Goal: Find specific page/section: Find specific page/section

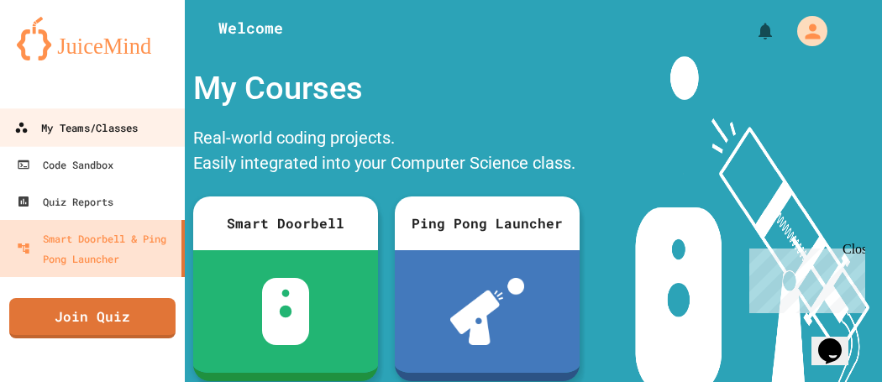
click at [79, 121] on div "My Teams/Classes" at bounding box center [76, 128] width 124 height 21
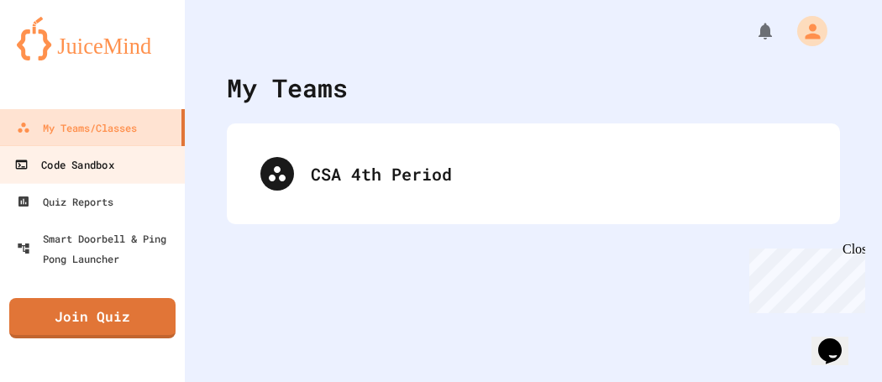
click at [108, 173] on div "Code Sandbox" at bounding box center [63, 165] width 99 height 21
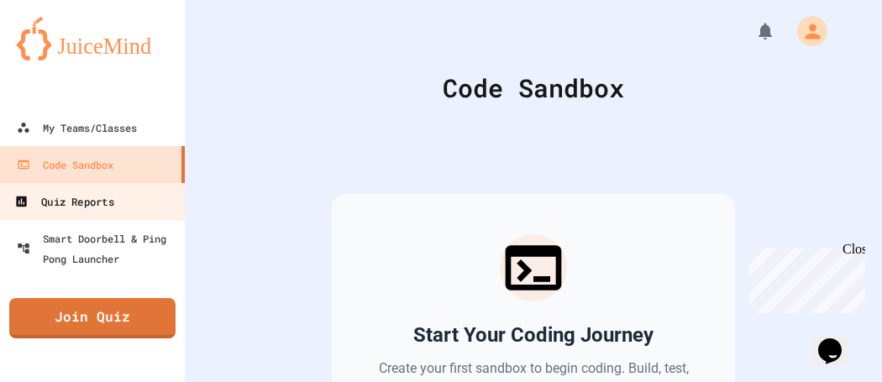
click at [118, 188] on link "Quiz Reports" at bounding box center [92, 201] width 191 height 38
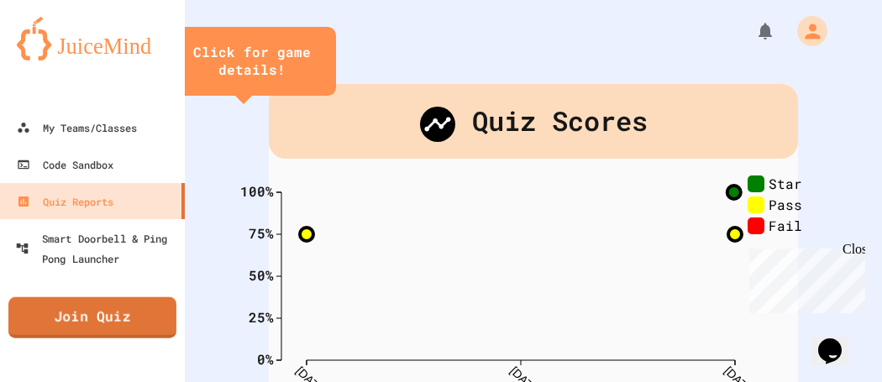
click at [11, 318] on link "Join Quiz" at bounding box center [92, 317] width 168 height 41
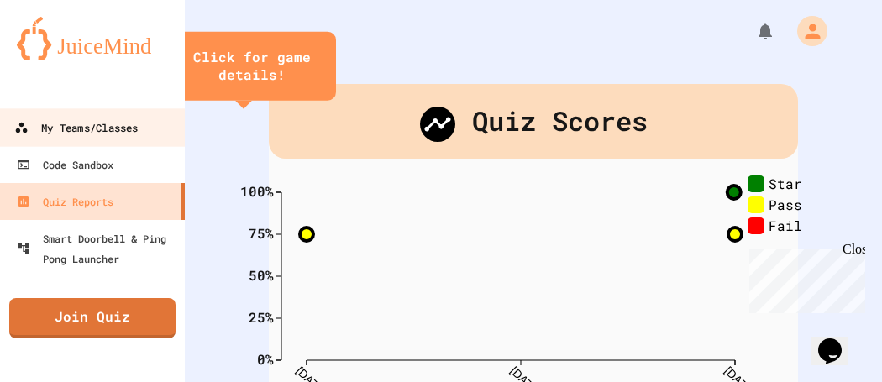
click at [108, 115] on link "My Teams/Classes" at bounding box center [92, 127] width 191 height 38
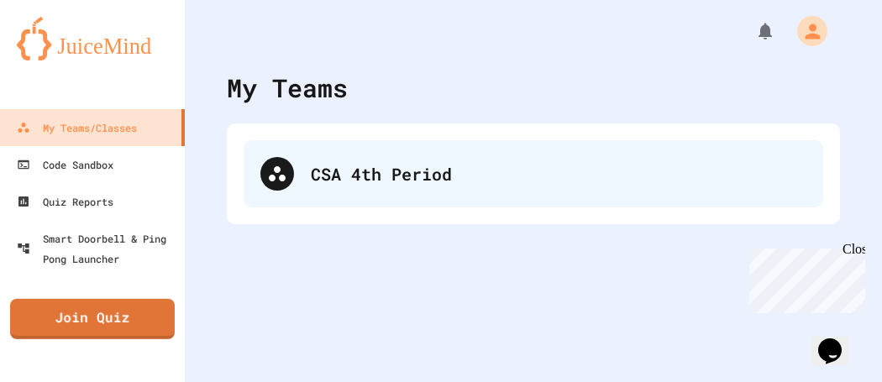
click at [356, 203] on div "CSA 4th Period" at bounding box center [534, 173] width 580 height 67
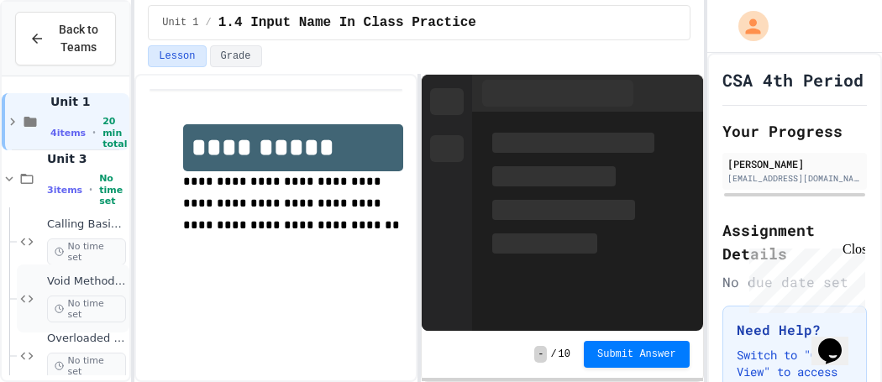
scroll to position [13, 0]
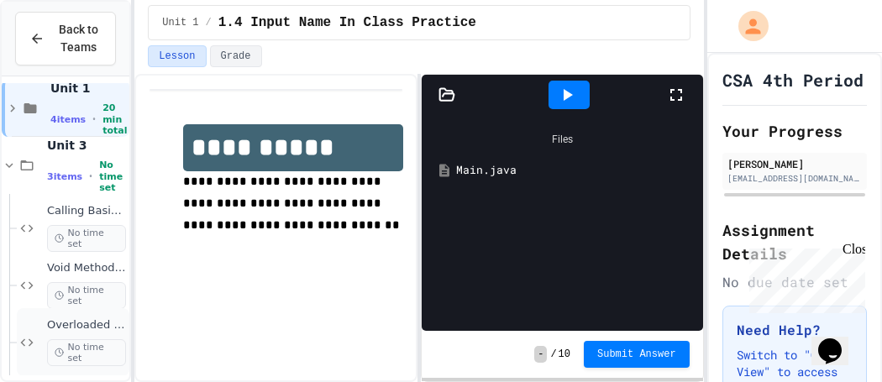
click at [61, 326] on span "Overloaded Methods - Smoothie Maker" at bounding box center [86, 325] width 79 height 14
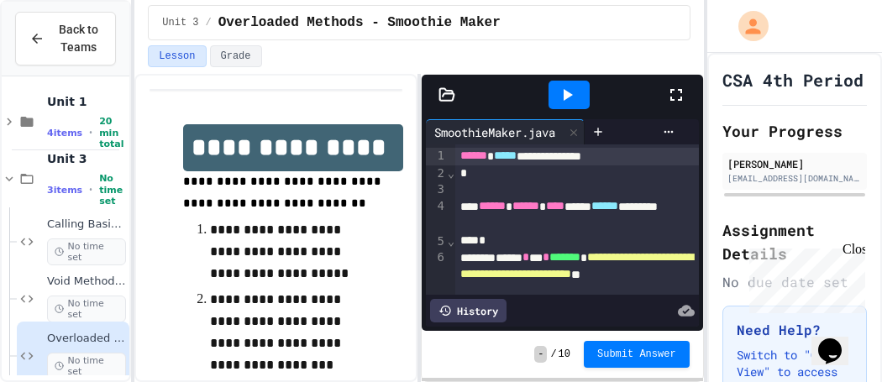
click at [665, 103] on div at bounding box center [569, 94] width 194 height 45
click at [672, 98] on icon at bounding box center [677, 95] width 12 height 12
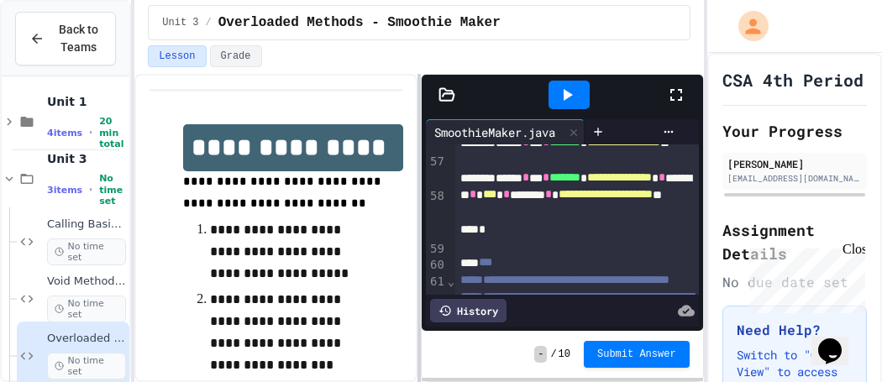
scroll to position [1302, 0]
